Goal: Task Accomplishment & Management: Complete application form

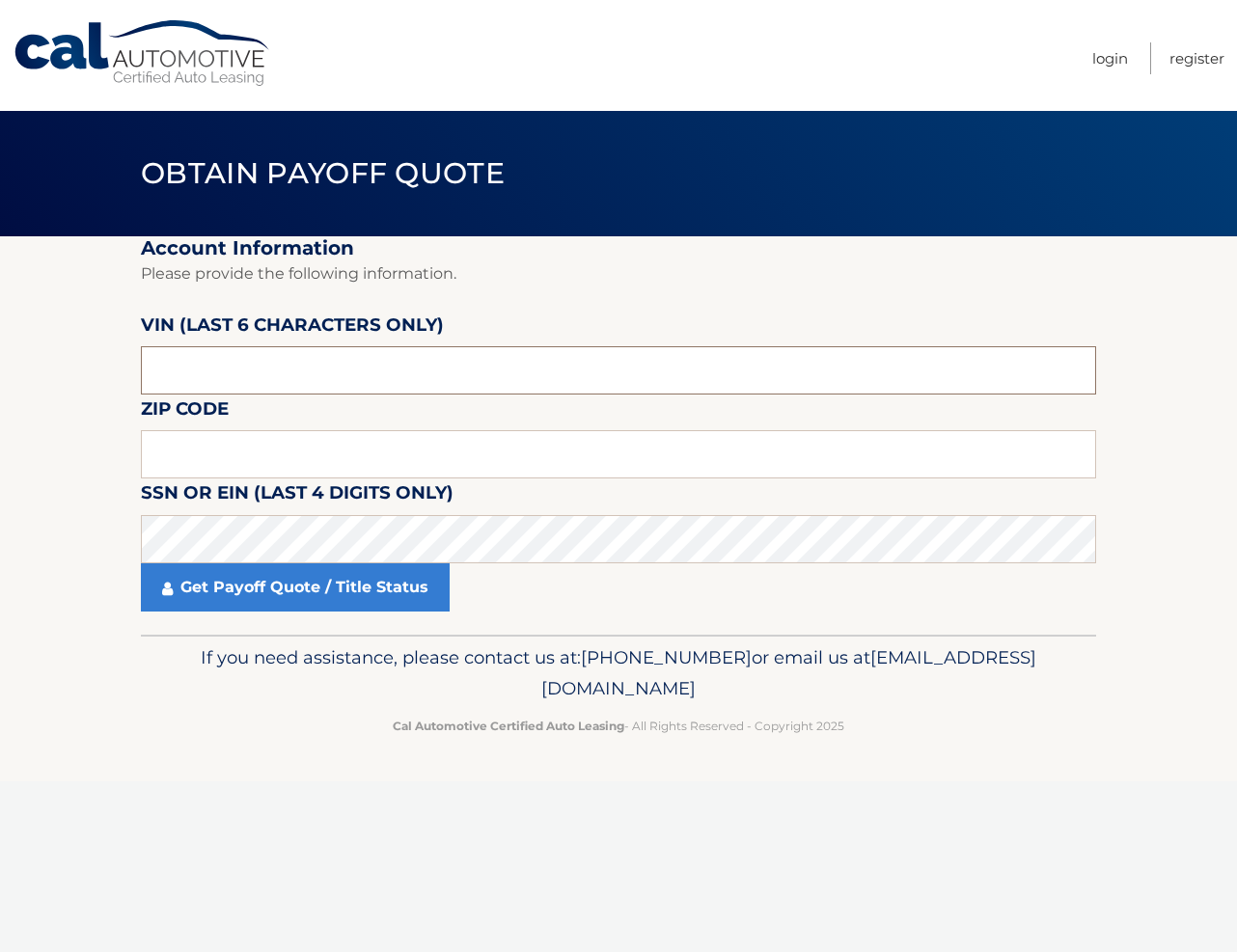
click at [191, 395] on input "text" at bounding box center [618, 371] width 955 height 49
click at [332, 462] on fieldset "Account Information Please provide the following information. [PERSON_NAME] (la…" at bounding box center [618, 436] width 955 height 399
click at [330, 471] on input "text" at bounding box center [618, 454] width 955 height 49
click at [330, 395] on input "007351" at bounding box center [618, 371] width 955 height 49
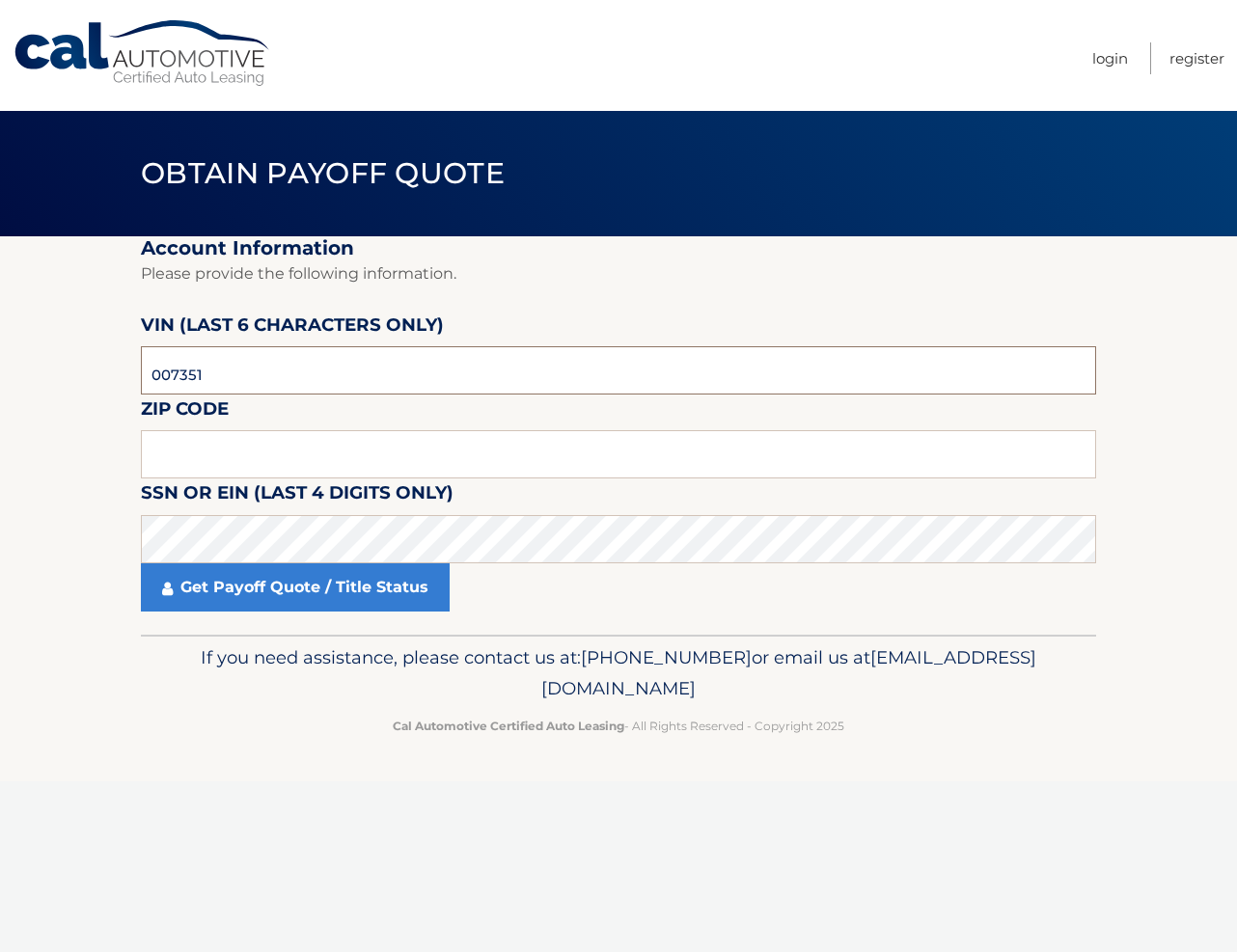
click at [330, 395] on input "007351" at bounding box center [618, 371] width 955 height 49
type input "043785"
click at [320, 459] on fieldset "Account Information Please provide the following information. [PERSON_NAME] (la…" at bounding box center [618, 436] width 955 height 399
click at [320, 469] on input "text" at bounding box center [618, 454] width 955 height 49
type input "11520"
